Goal: Communication & Community: Answer question/provide support

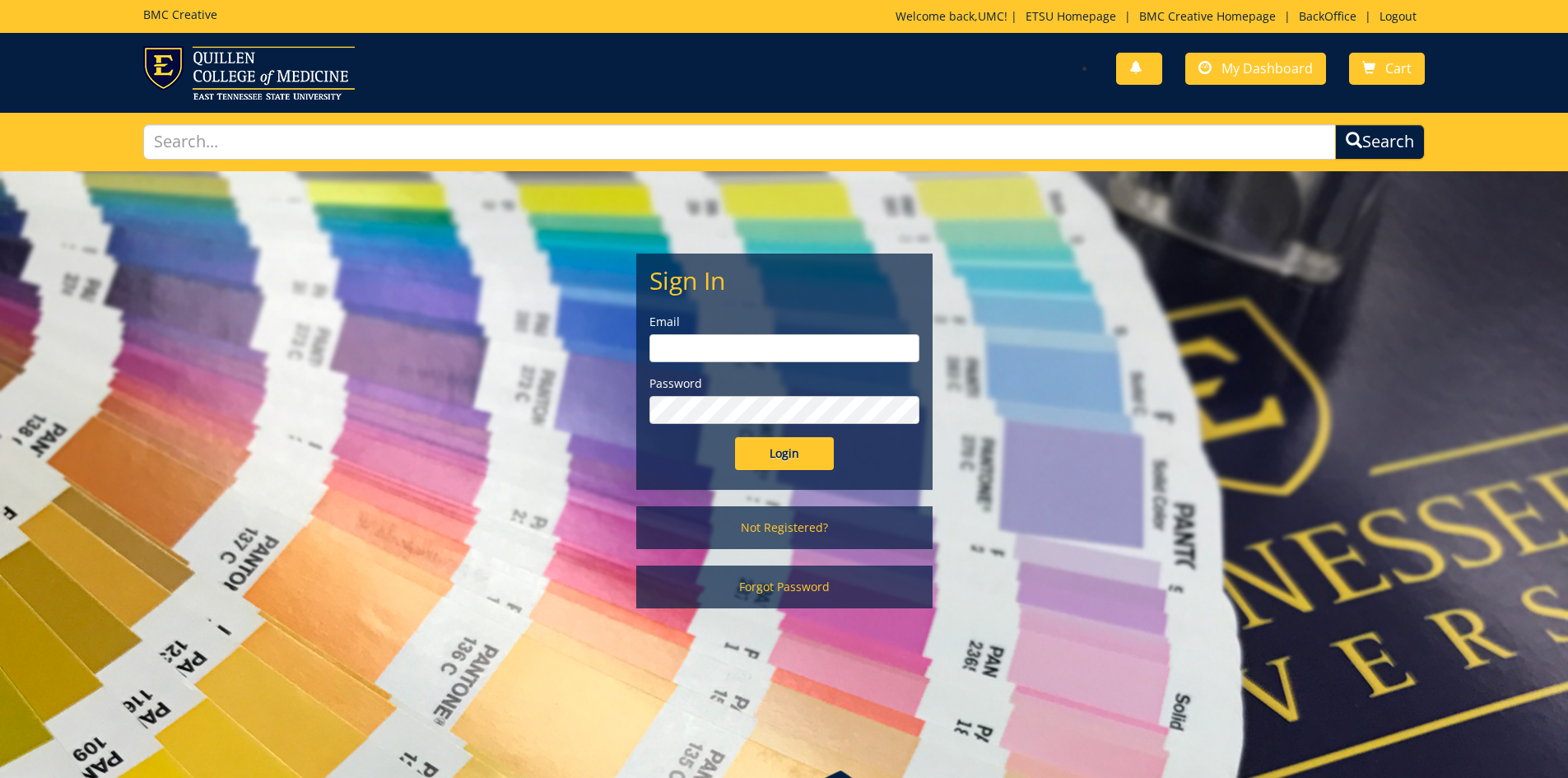
type input "[EMAIL_ADDRESS][DOMAIN_NAME]"
click at [802, 458] on input "Login" at bounding box center [784, 454] width 99 height 33
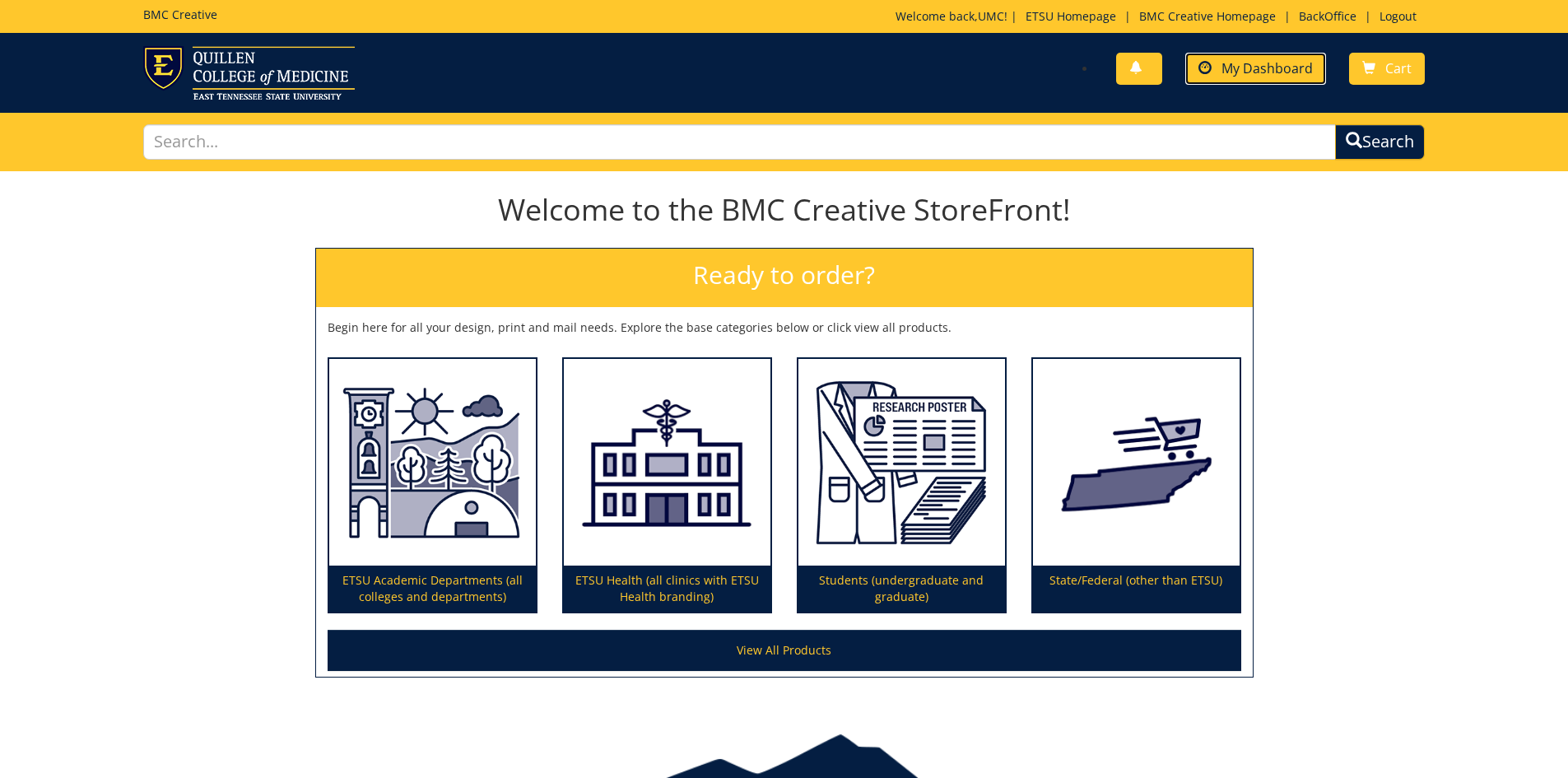
click at [1256, 75] on span "My Dashboard" at bounding box center [1267, 69] width 92 height 19
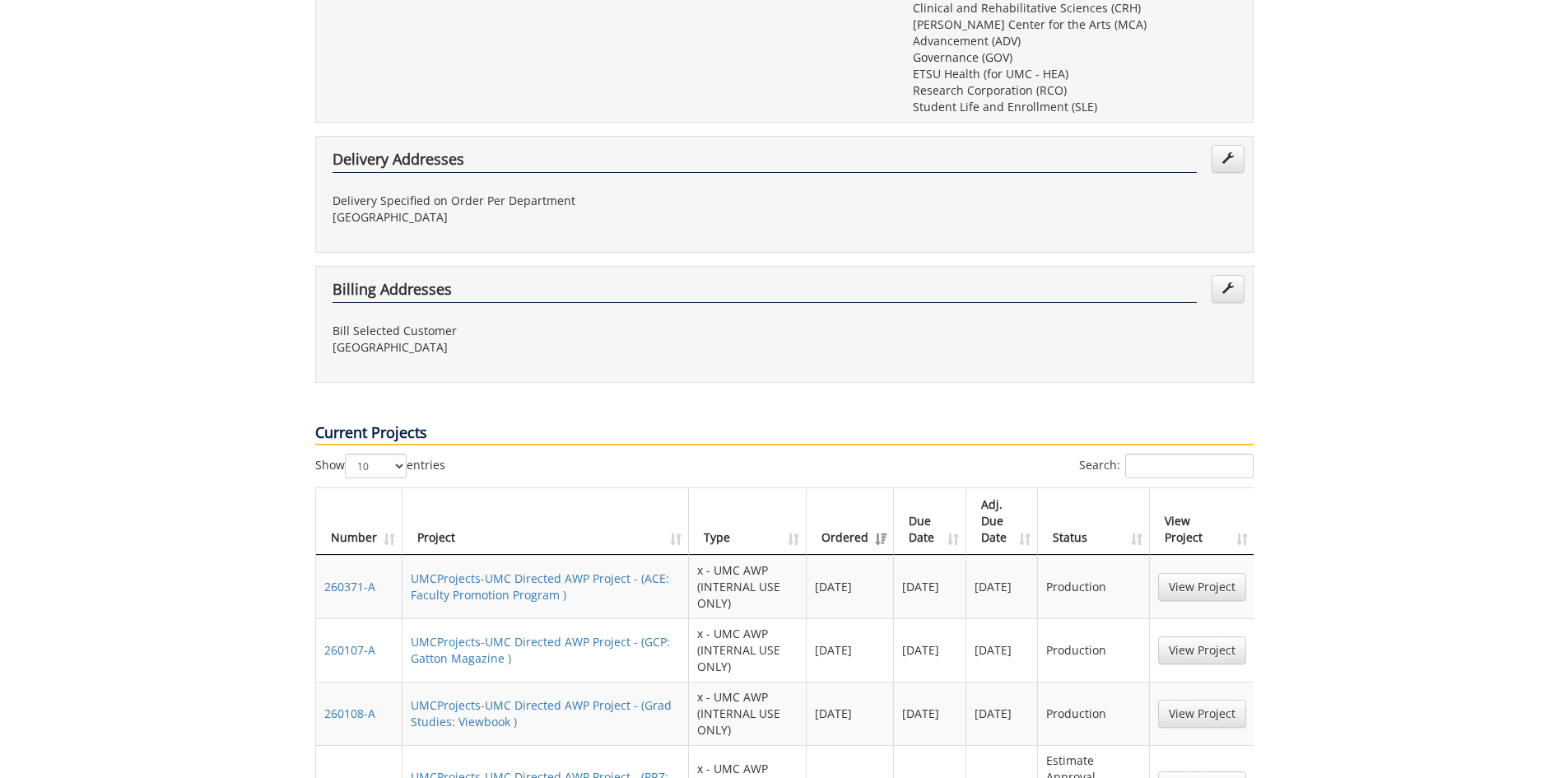
scroll to position [823, 0]
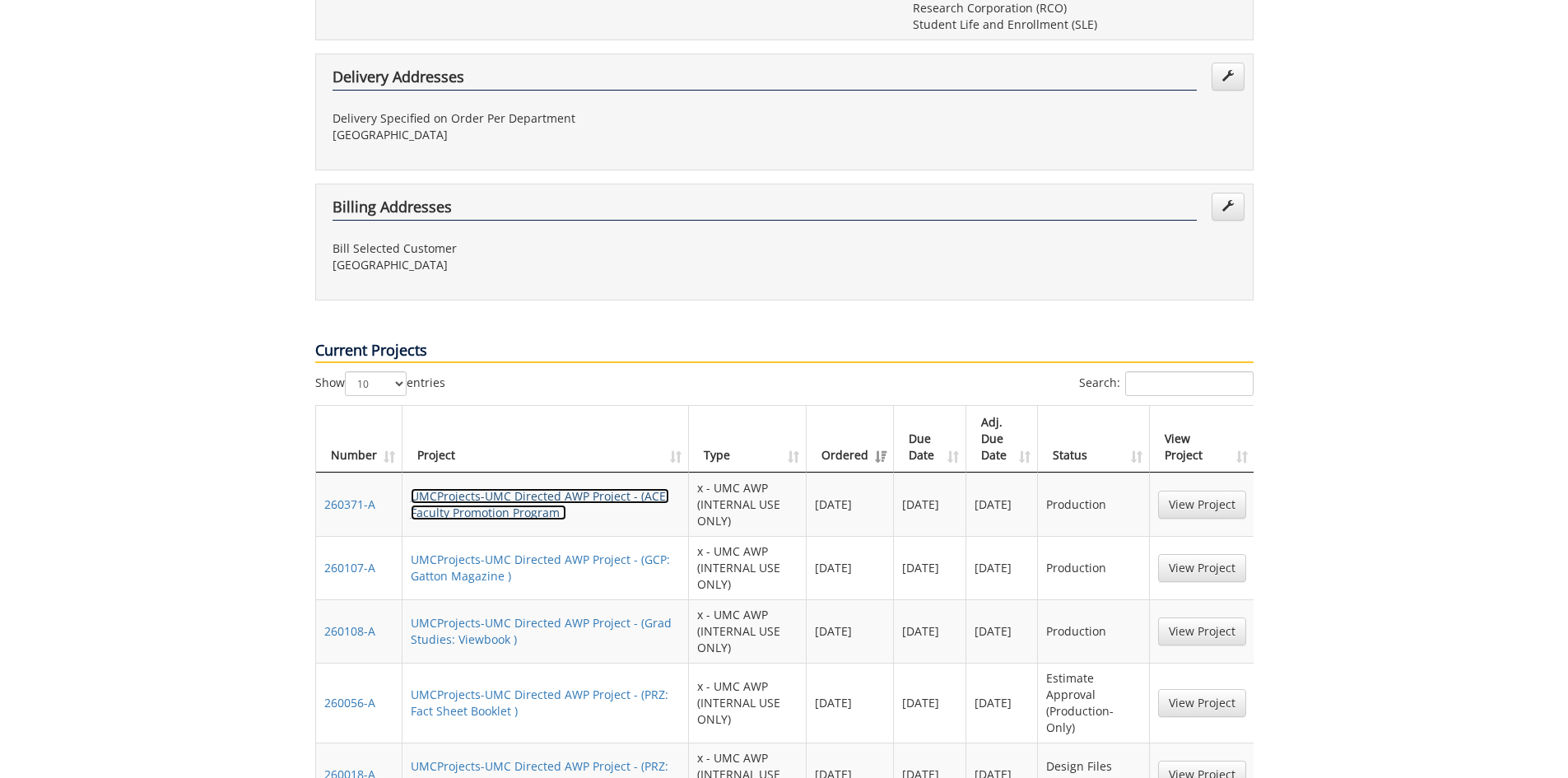
click at [528, 488] on link "UMCProjects-UMC Directed AWP Project - (ACE: Faculty Promotion Program )" at bounding box center [540, 504] width 258 height 32
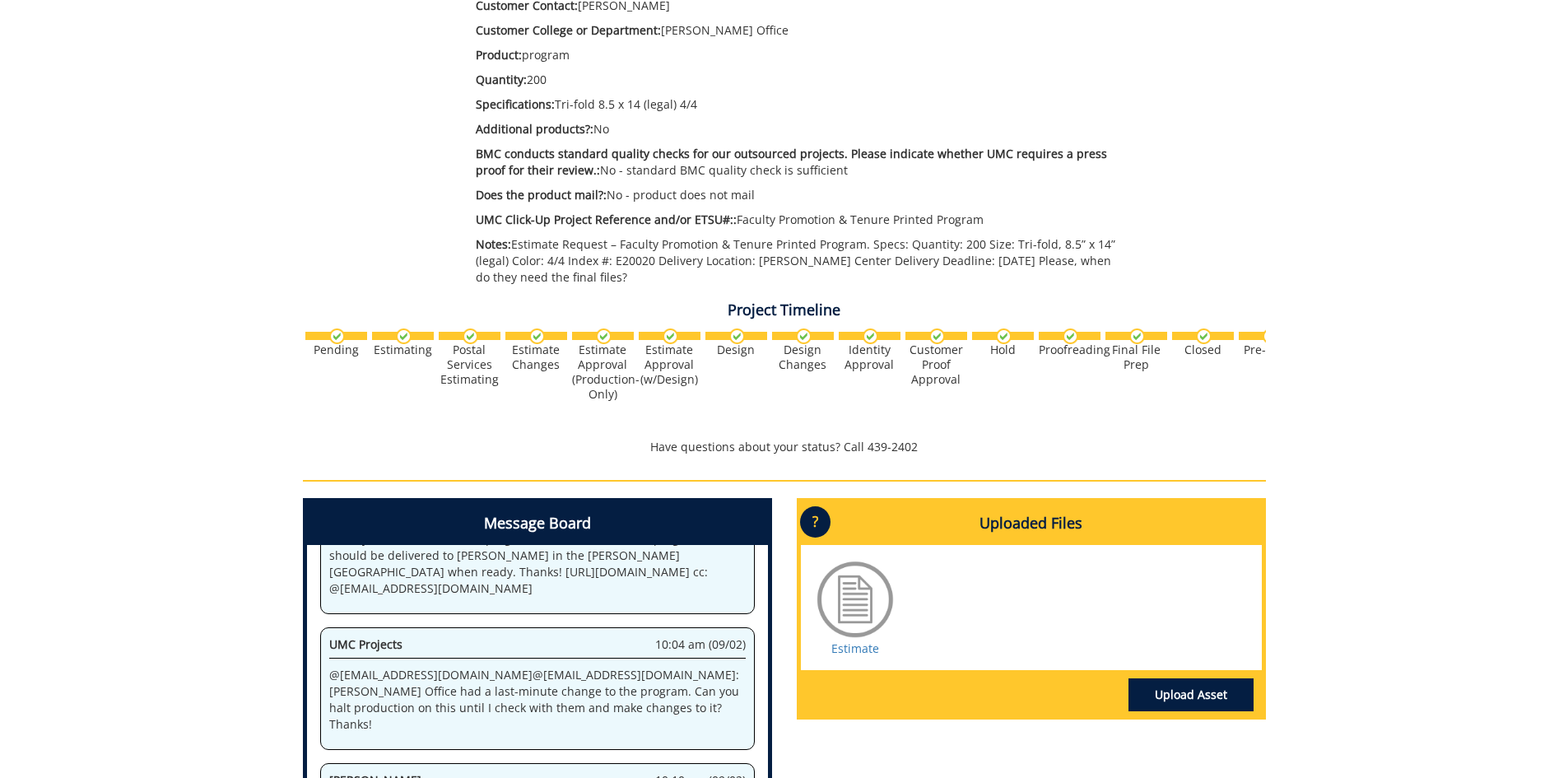
scroll to position [698, 0]
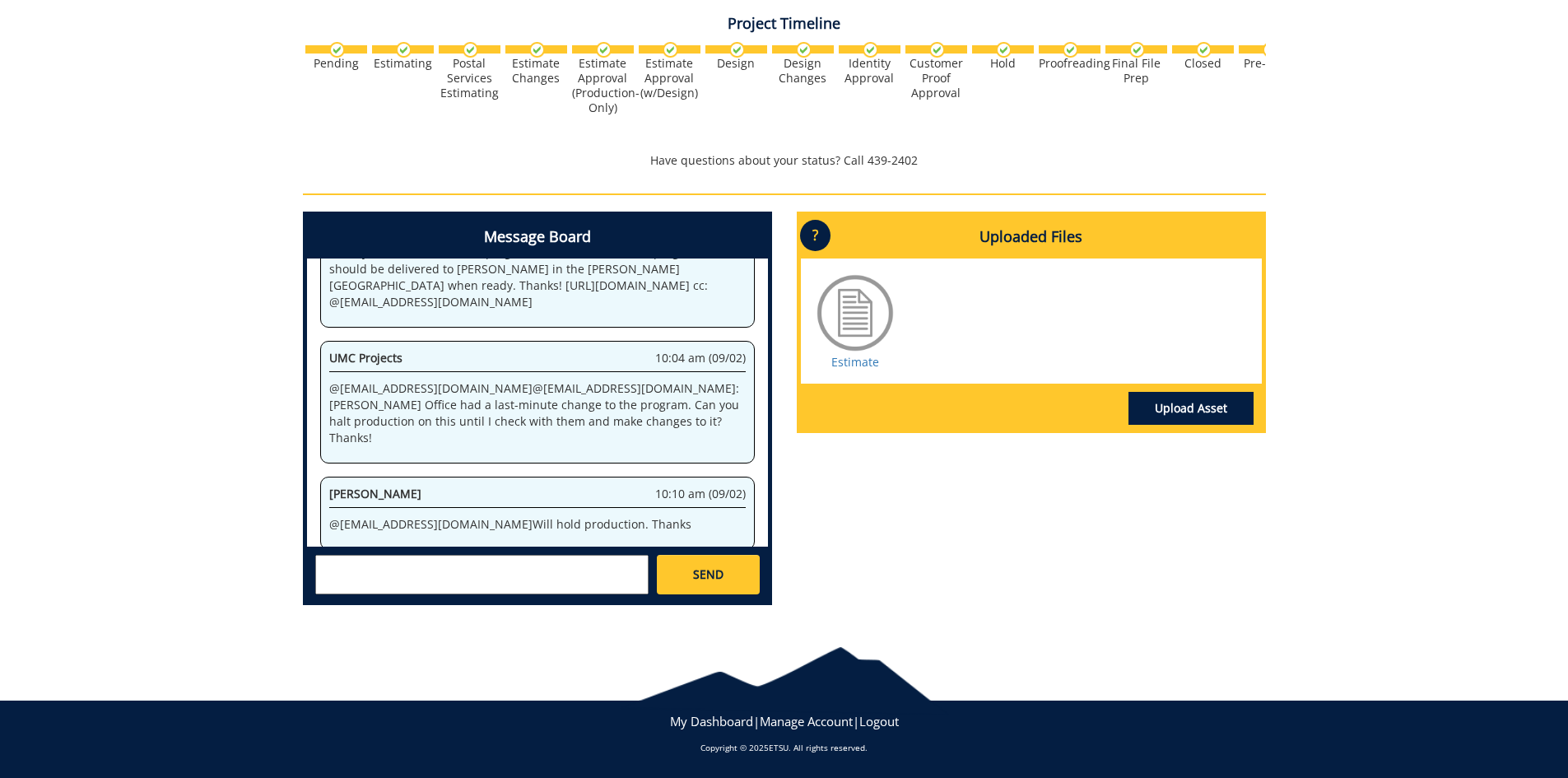
click at [485, 557] on textarea at bounding box center [482, 574] width 333 height 40
click at [463, 568] on textarea at bounding box center [482, 574] width 333 height 40
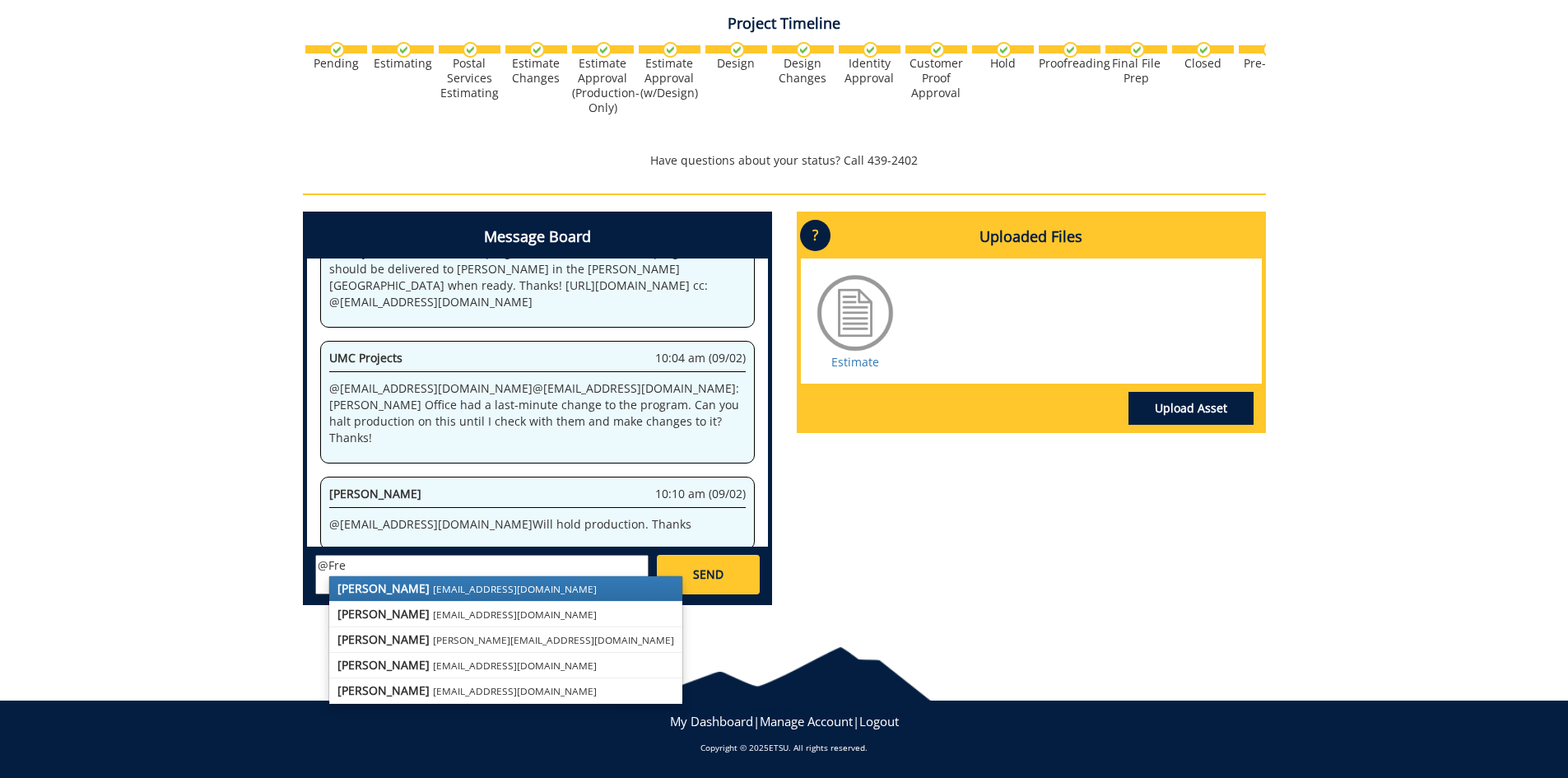
click at [433, 589] on small "[EMAIL_ADDRESS][DOMAIN_NAME]" at bounding box center [515, 588] width 164 height 13
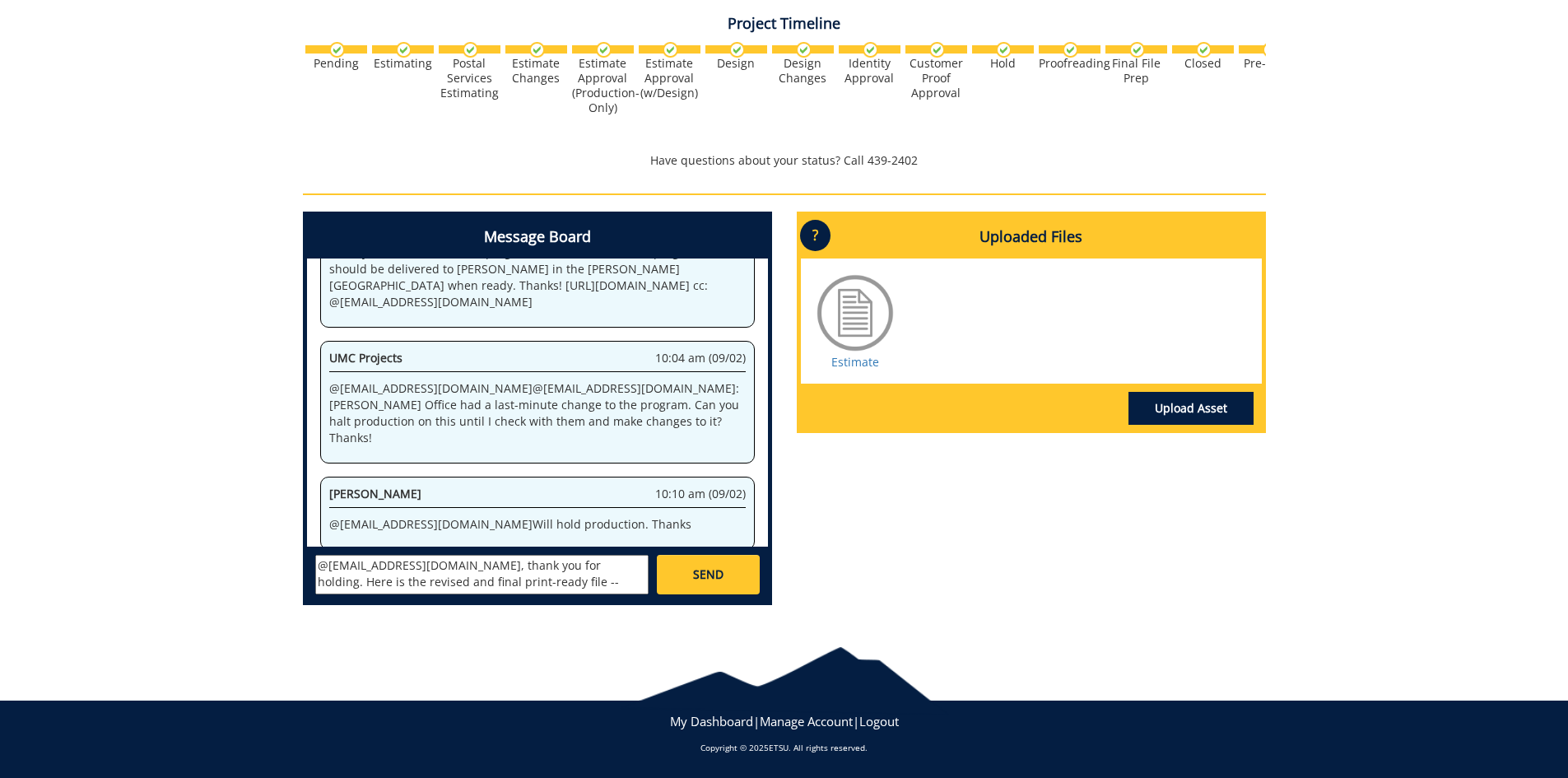
scroll to position [13, 0]
paste textarea "[URL][DOMAIN_NAME]"
type textarea "@[EMAIL_ADDRESS][DOMAIN_NAME], thank you for holding. Here is the revised and f…"
click at [722, 565] on link "SEND" at bounding box center [708, 574] width 102 height 40
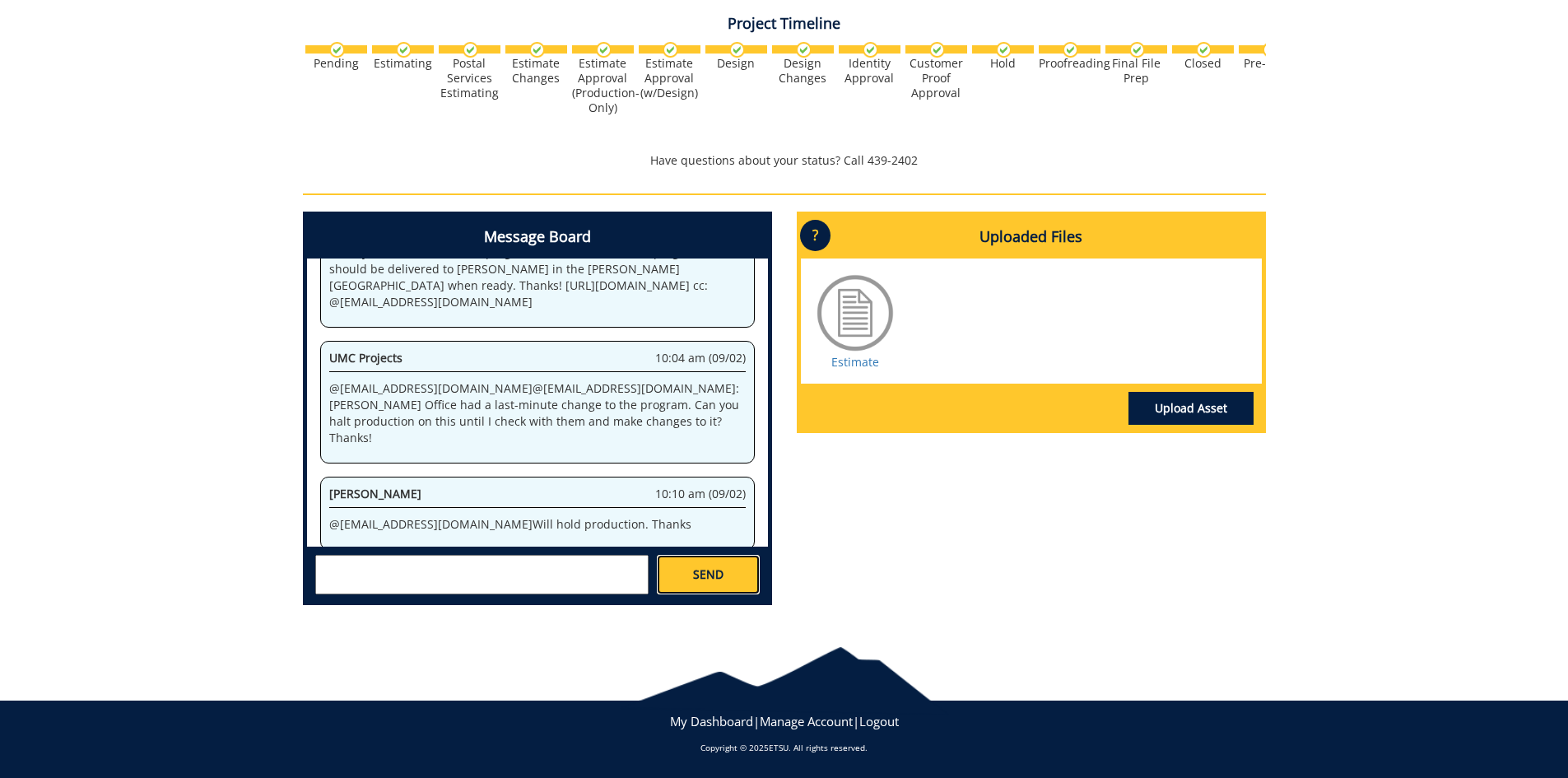
scroll to position [0, 0]
